Goal: Information Seeking & Learning: Learn about a topic

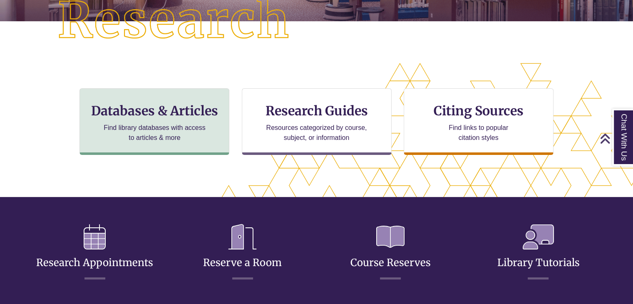
scroll to position [220, 0]
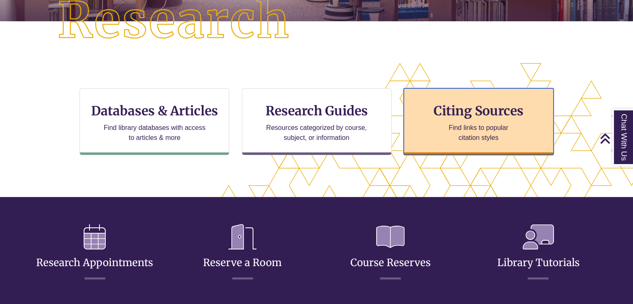
click at [462, 125] on p "Find links to popular citation styles" at bounding box center [478, 133] width 81 height 20
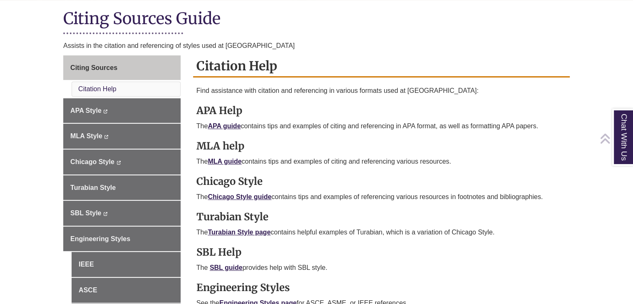
scroll to position [204, 0]
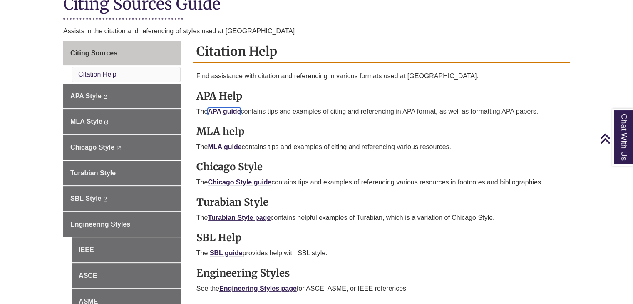
click at [223, 109] on link "APA guide" at bounding box center [224, 111] width 33 height 7
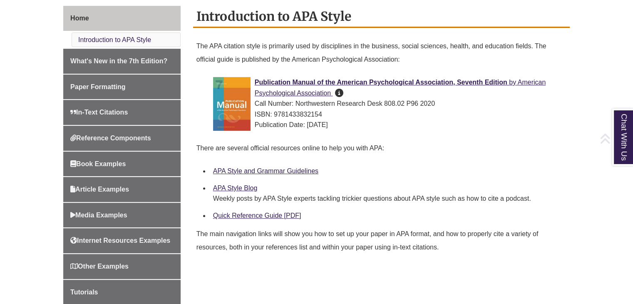
scroll to position [251, 0]
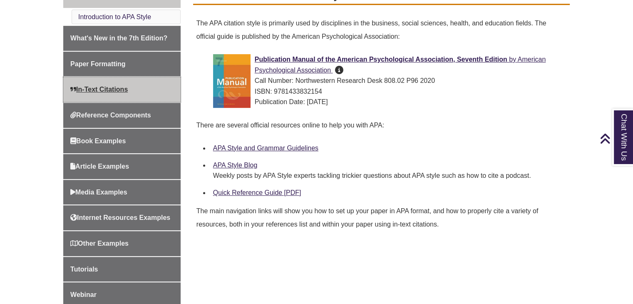
click at [104, 89] on span "In-Text Citations" at bounding box center [98, 89] width 57 height 7
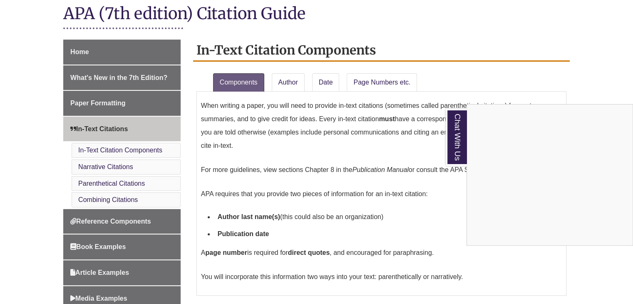
scroll to position [206, 0]
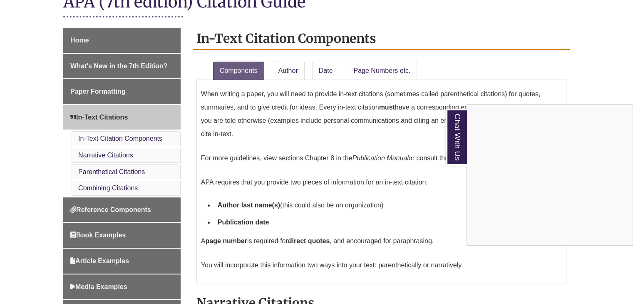
click at [123, 138] on div "Chat With Us" at bounding box center [316, 152] width 633 height 304
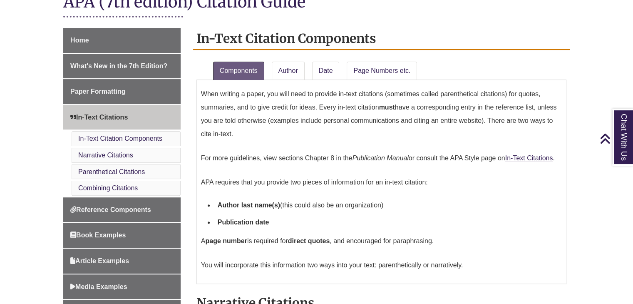
click at [258, 20] on div "APA (7th edition) Citation Guide" at bounding box center [316, 8] width 507 height 32
